Goal: Task Accomplishment & Management: Manage account settings

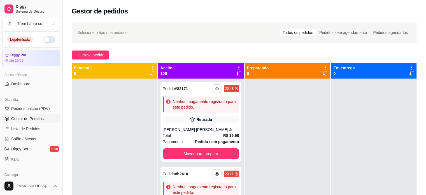
click at [236, 66] on icon at bounding box center [238, 67] width 5 height 5
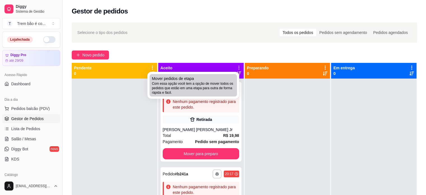
click at [211, 81] on span "Com essa opção você tem a opção de mover todos os pedidos que estão em uma etap…" at bounding box center [193, 87] width 83 height 13
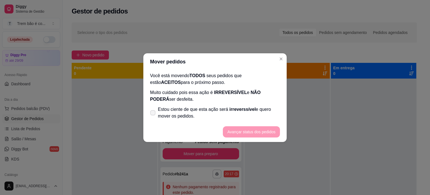
click at [227, 109] on span "Estou ciente de que esta ação será irreverssível e quero mover os pedidos." at bounding box center [219, 112] width 122 height 13
click at [153, 113] on input "Estou ciente de que esta ação será irreverssível e quero mover os pedidos." at bounding box center [152, 115] width 4 height 4
checkbox input "true"
click at [246, 132] on button "Avançar status dos pedidos" at bounding box center [251, 131] width 57 height 11
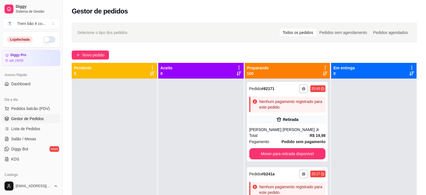
click at [323, 68] on icon at bounding box center [325, 67] width 5 height 5
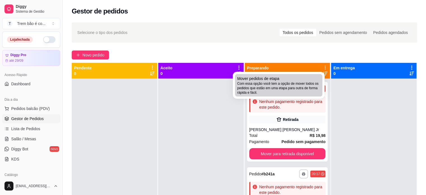
click at [296, 85] on span "Com essa opção você tem a opção de mover todos os pedidos que estão em uma etap…" at bounding box center [278, 87] width 83 height 13
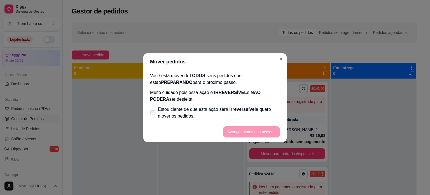
click at [232, 111] on span "irreverssível" at bounding box center [242, 109] width 26 height 5
click at [153, 113] on input "Estou ciente de que esta ação será irreverssível e quero mover os pedidos." at bounding box center [152, 115] width 4 height 4
checkbox input "true"
click at [239, 132] on button "Avançar status dos pedidos" at bounding box center [251, 131] width 55 height 11
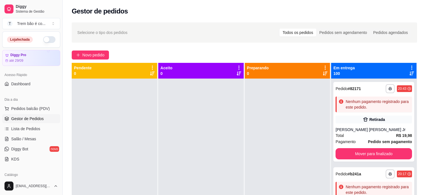
click at [411, 66] on icon at bounding box center [411, 68] width 1 height 4
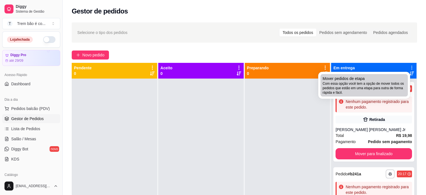
click at [367, 87] on span "Com essa opção você tem a opção de mover todos os pedidos que estão em uma etap…" at bounding box center [364, 87] width 83 height 13
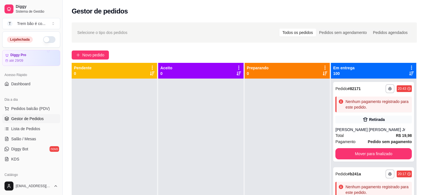
click at [241, 113] on span "Estou ciente de que esta ação será irreverssível e quero mover os pedidos." at bounding box center [219, 112] width 122 height 13
click at [153, 113] on input "Estou ciente de que esta ação será irreverssível e quero mover os pedidos." at bounding box center [152, 115] width 4 height 4
checkbox input "true"
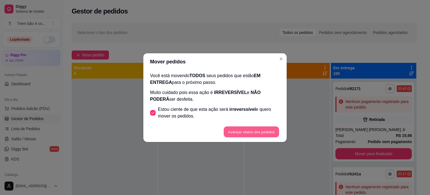
click at [239, 127] on button "Avançar status dos pedidos" at bounding box center [251, 131] width 55 height 11
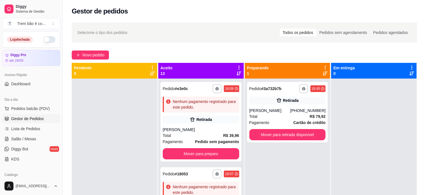
click at [236, 66] on icon at bounding box center [238, 67] width 5 height 5
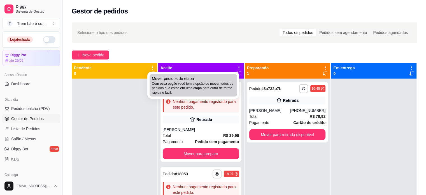
click at [217, 80] on div "Mover pedidos de etapa Com essa opção você tem a opção de mover todos os pedido…" at bounding box center [193, 85] width 83 height 19
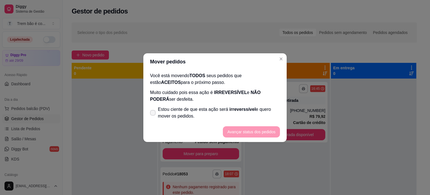
click at [222, 111] on span "Estou ciente de que esta ação será irreverssível e quero mover os pedidos." at bounding box center [219, 112] width 122 height 13
click at [153, 113] on input "Estou ciente de que esta ação será irreverssível e quero mover os pedidos." at bounding box center [152, 115] width 4 height 4
checkbox input "true"
click at [244, 133] on button "Avançar status dos pedidos" at bounding box center [251, 131] width 57 height 11
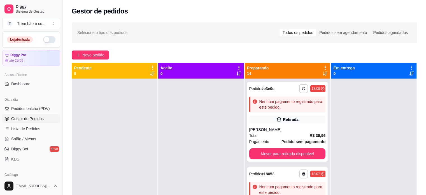
click at [324, 66] on icon at bounding box center [325, 67] width 5 height 5
click at [297, 80] on div "Mover pedidos de etapa Com essa opção você tem a opção de mover todos os pedido…" at bounding box center [288, 82] width 66 height 15
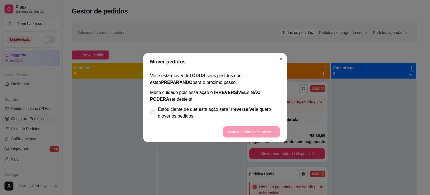
click at [241, 116] on span "Estou ciente de que esta ação será irreverssível e quero mover os pedidos." at bounding box center [219, 112] width 122 height 13
click at [153, 116] on input "Estou ciente de que esta ação será irreverssível e quero mover os pedidos." at bounding box center [152, 115] width 4 height 4
checkbox input "true"
click at [242, 126] on button "Avançar status dos pedidos" at bounding box center [251, 131] width 55 height 11
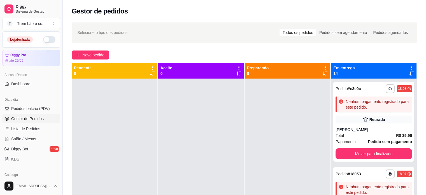
click at [409, 67] on icon at bounding box center [411, 67] width 5 height 5
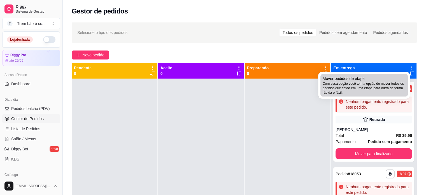
click at [395, 80] on div "Mover pedidos de etapa Com essa opção você tem a opção de mover todos os pedido…" at bounding box center [364, 85] width 83 height 19
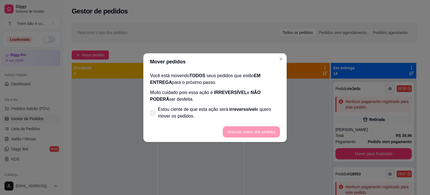
click at [254, 114] on span "Estou ciente de que esta ação será irreverssível e quero mover os pedidos." at bounding box center [219, 112] width 122 height 13
click at [153, 114] on input "Estou ciente de que esta ação será irreverssível e quero mover os pedidos." at bounding box center [152, 115] width 4 height 4
checkbox input "true"
click at [253, 128] on button "Avançar status dos pedidos" at bounding box center [251, 131] width 57 height 11
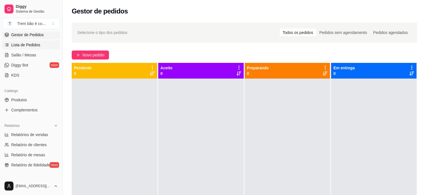
scroll to position [85, 0]
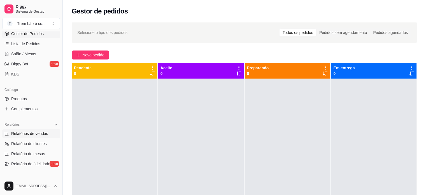
click at [29, 134] on span "Relatórios de vendas" at bounding box center [29, 133] width 37 height 6
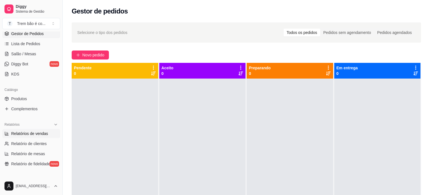
select select "ALL"
select select "0"
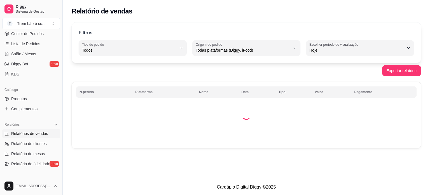
click at [29, 134] on span "Relatórios de vendas" at bounding box center [29, 133] width 37 height 6
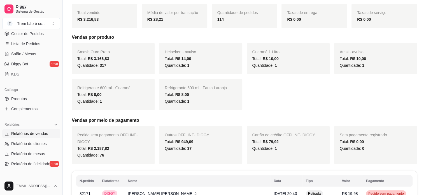
scroll to position [78, 0]
click at [105, 64] on span "317" at bounding box center [103, 65] width 6 height 4
click at [104, 64] on span "317" at bounding box center [103, 65] width 6 height 4
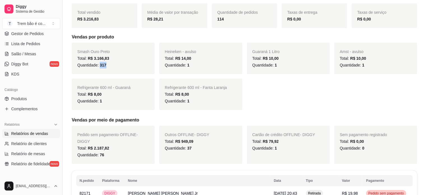
click at [104, 64] on span "317" at bounding box center [103, 65] width 6 height 4
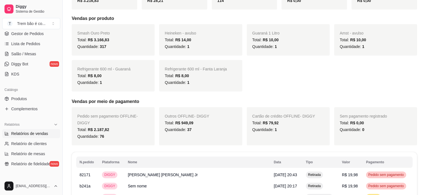
scroll to position [97, 0]
